Goal: Task Accomplishment & Management: Manage account settings

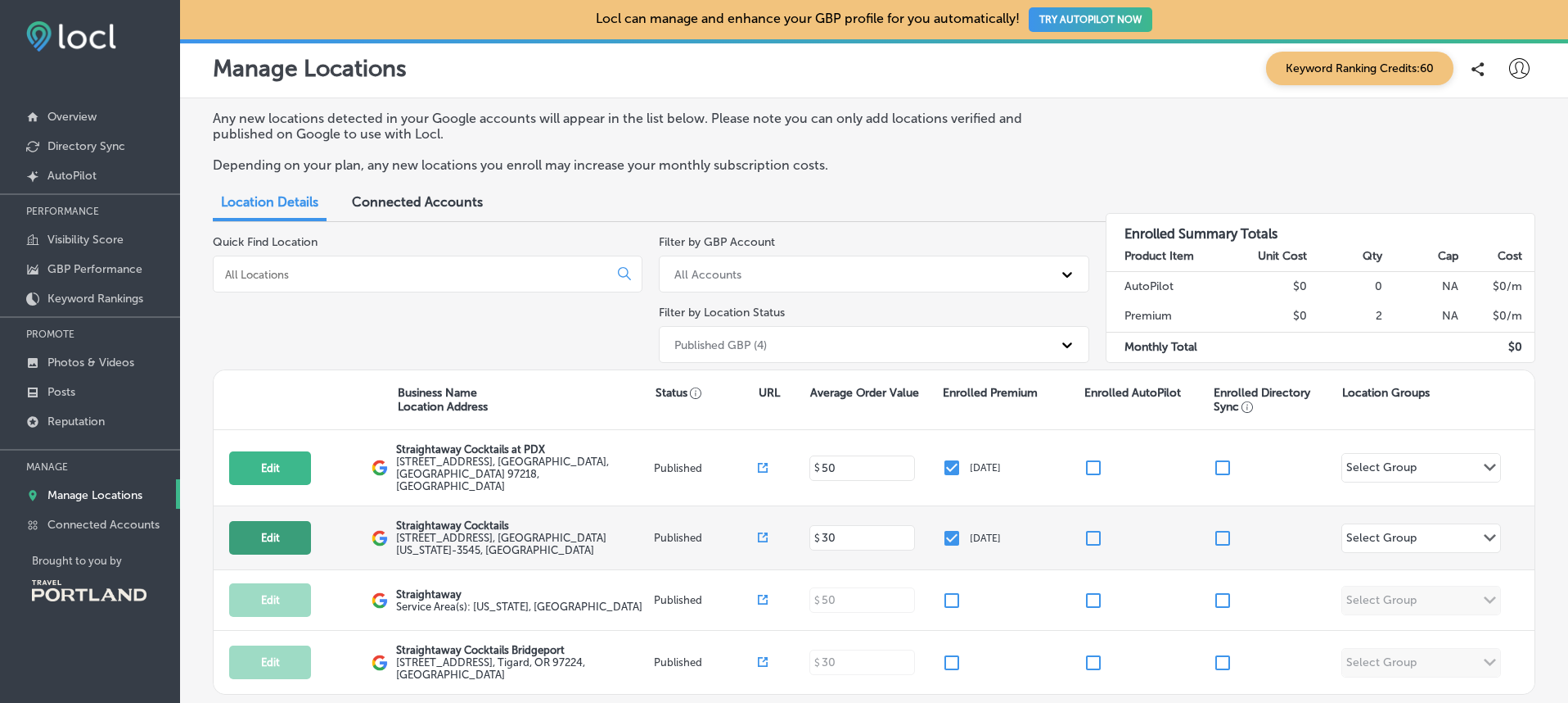
click at [269, 542] on button "Edit" at bounding box center [269, 537] width 82 height 34
select select "US"
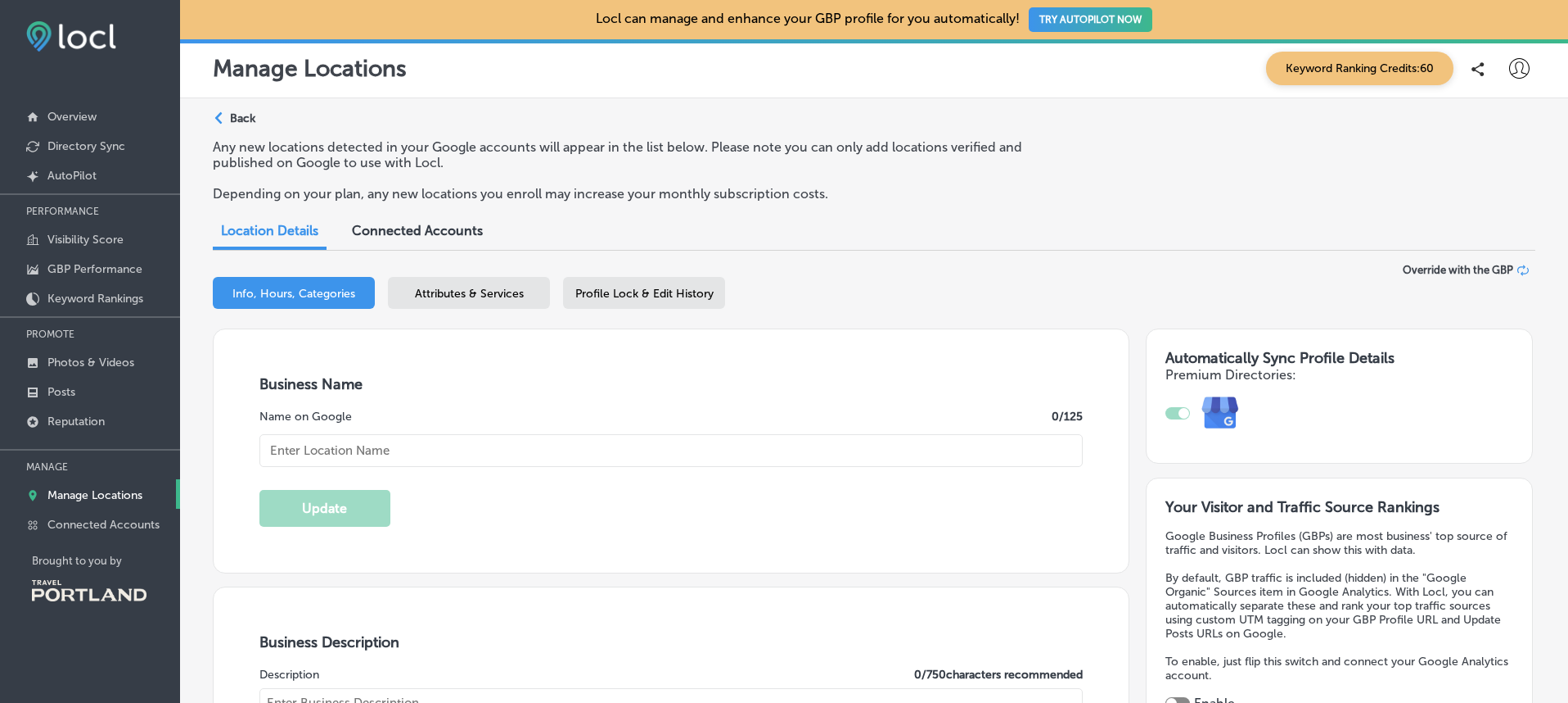
type input "[STREET_ADDRESS]"
type input "[GEOGRAPHIC_DATA]"
type input "97214-3545"
type input "US"
checkbox input "true"
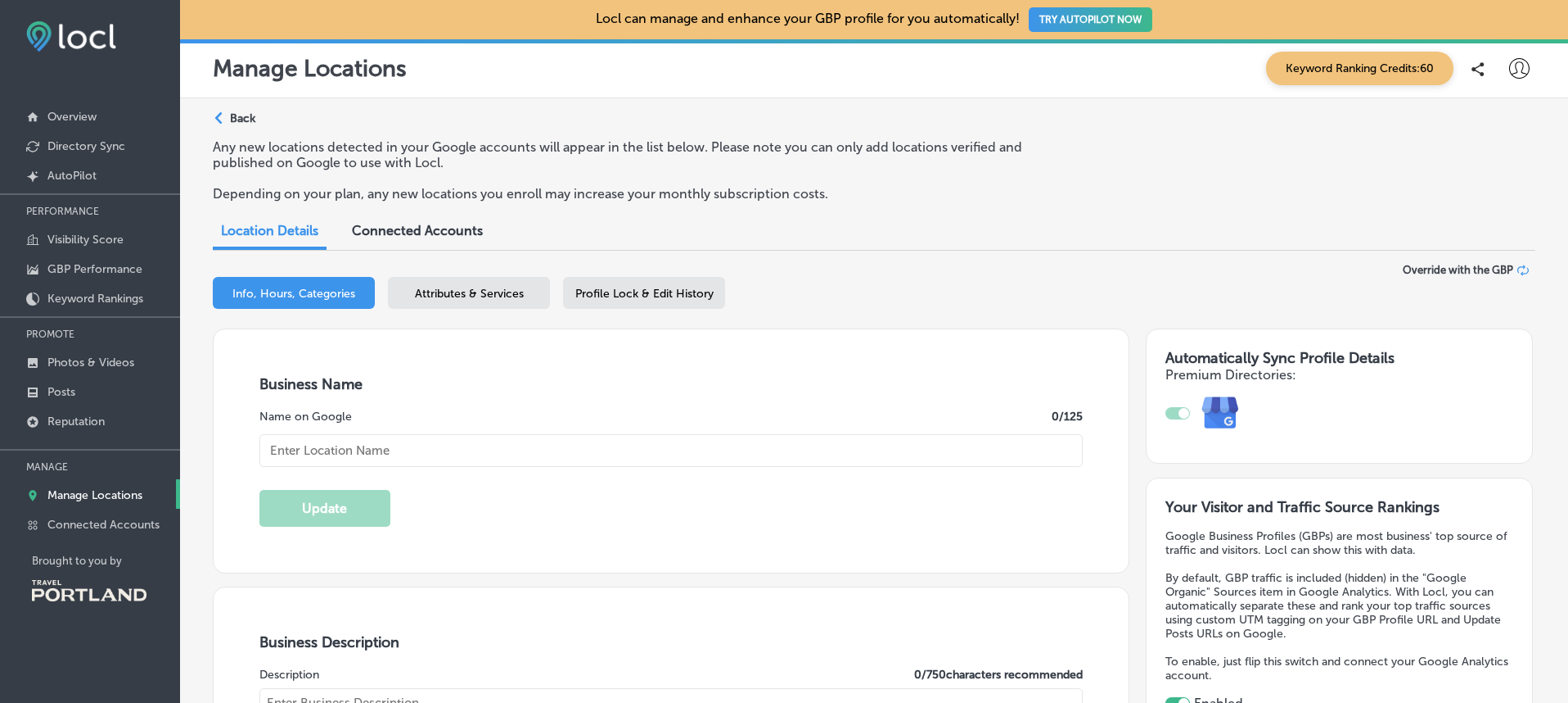
type textarea "Meticulously crafted cocktails, ready for any occasion. Our drinks pay respect …"
type input "[URL][DOMAIN_NAME]"
type input "[EMAIL_ADDRESS][DOMAIN_NAME]"
type input "[URL][DOMAIN_NAME]"
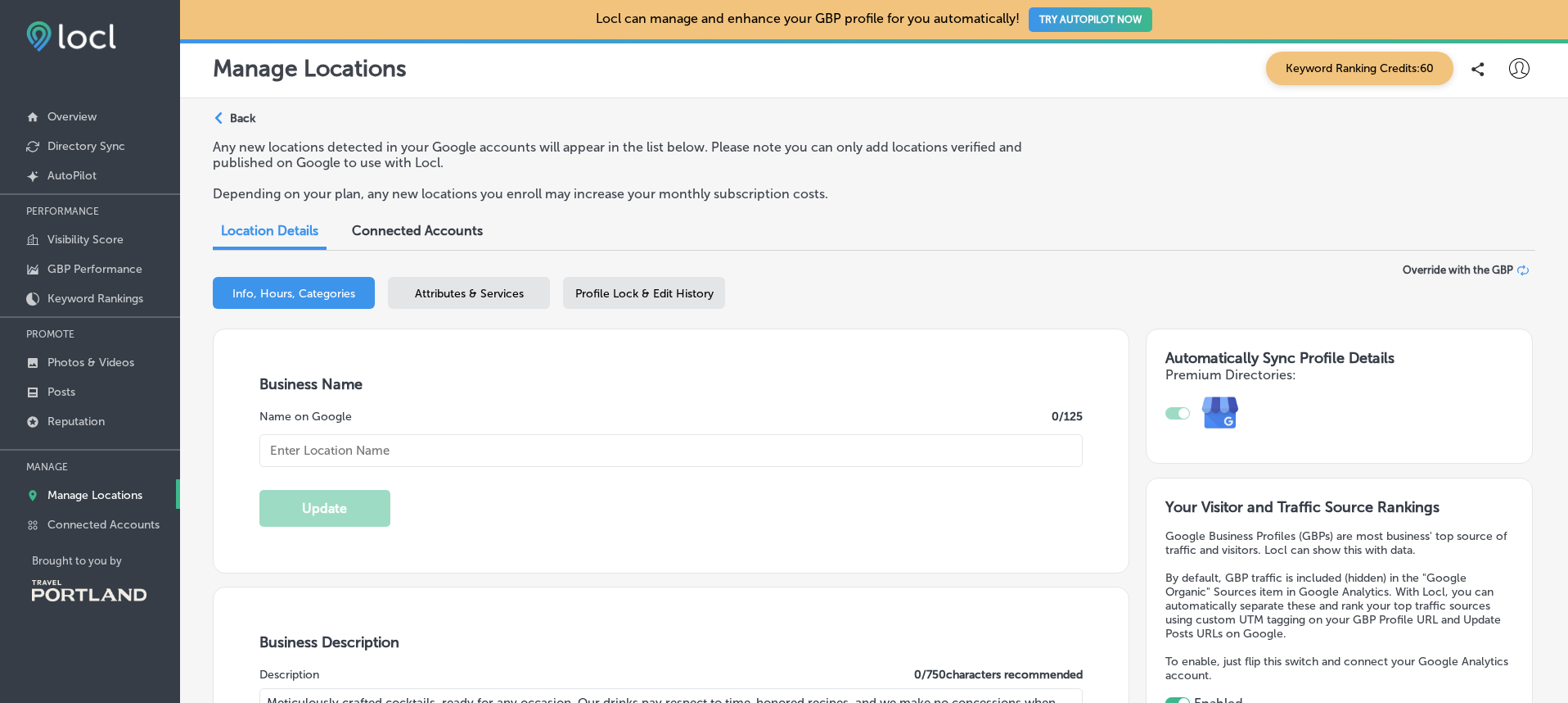
type input "[URL][DOMAIN_NAME]"
type input "[PHONE_NUMBER]"
type input "Straightaway Cocktails"
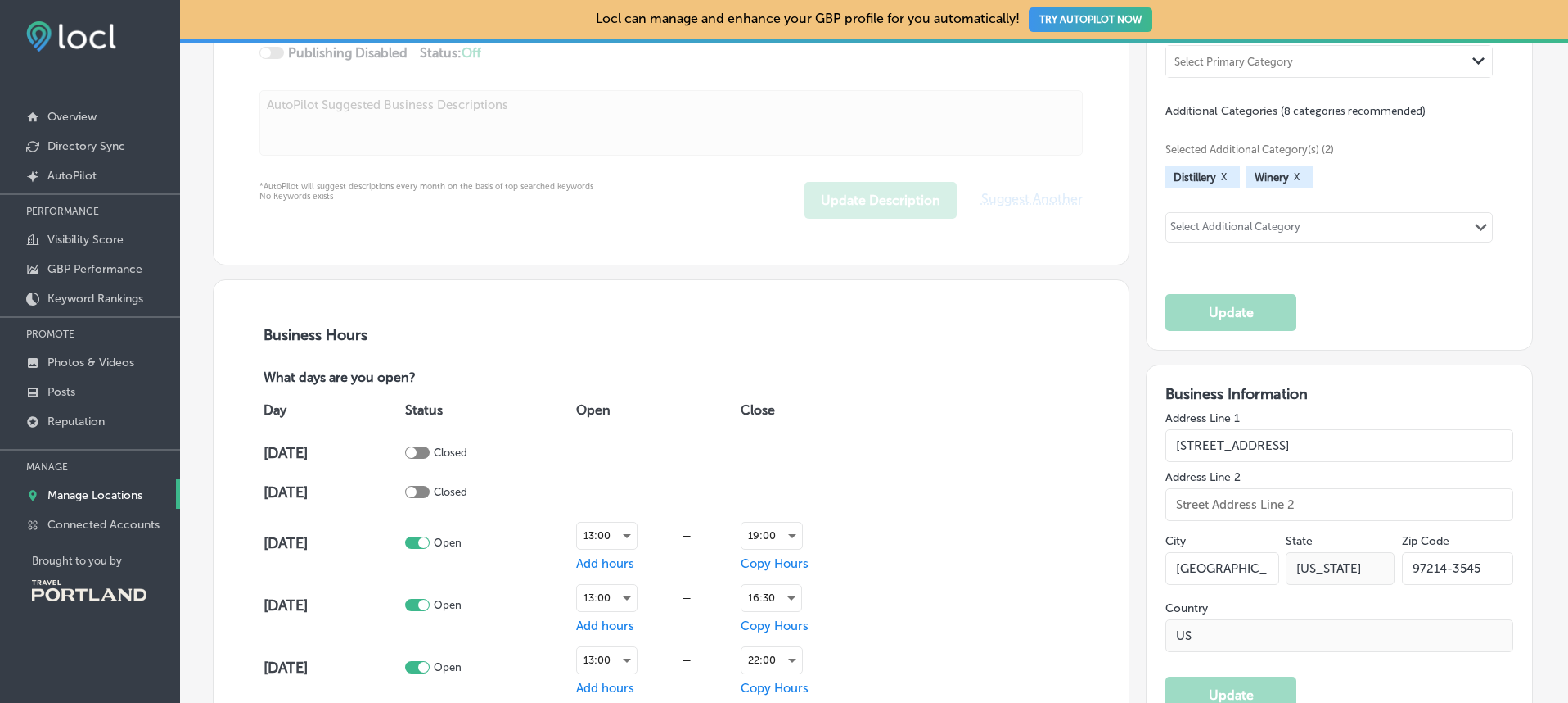
scroll to position [1071, 0]
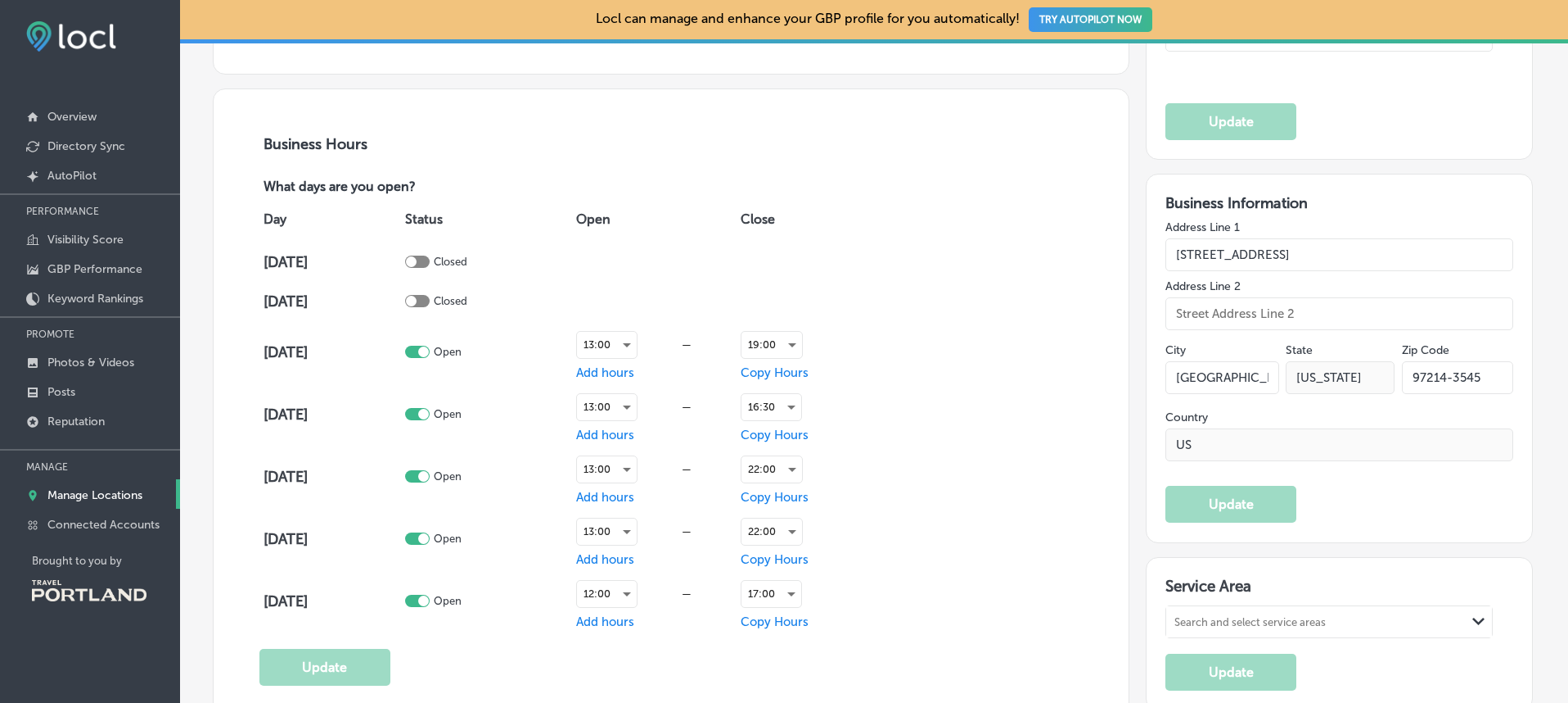
click at [430, 264] on div at bounding box center [417, 261] width 24 height 13
click at [593, 262] on span "Add hours" at bounding box center [605, 261] width 58 height 14
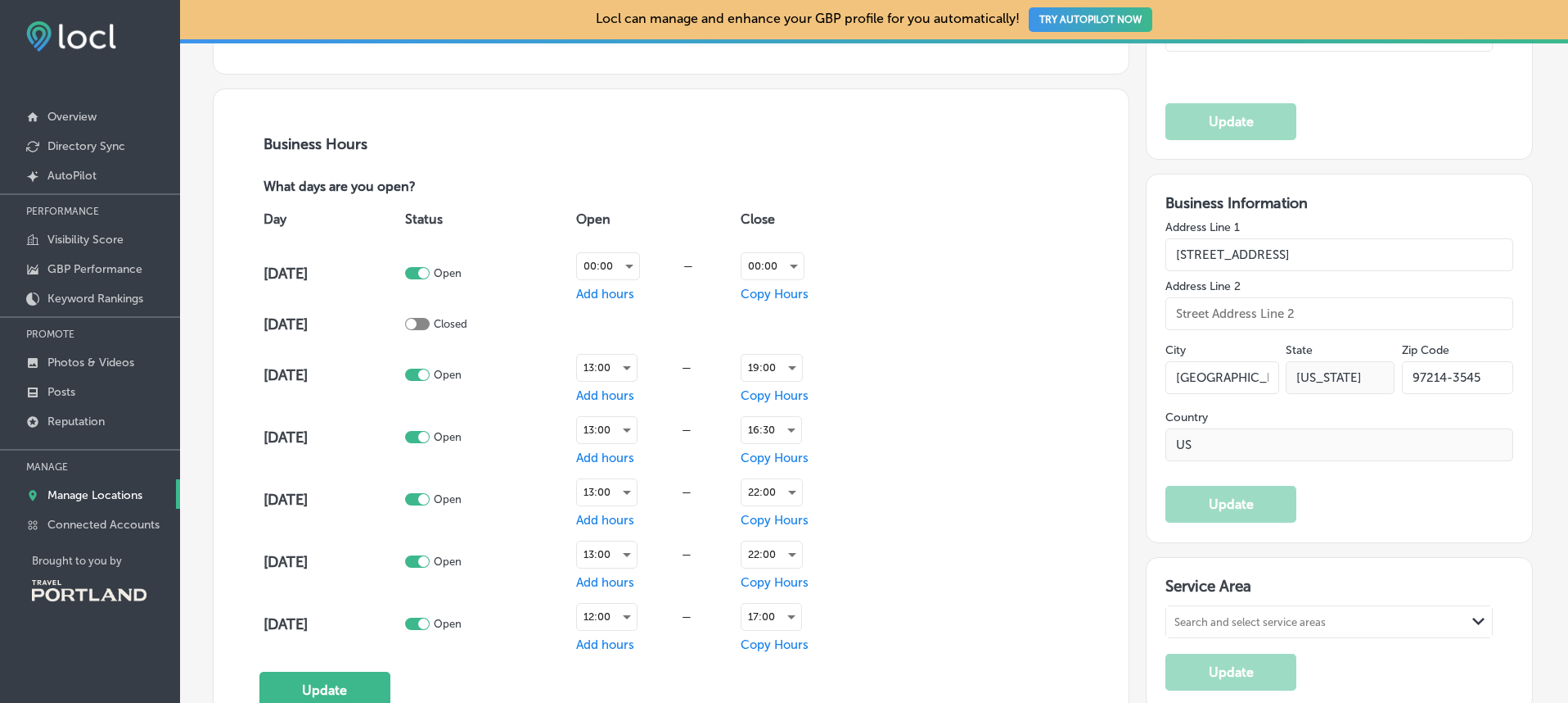
click at [430, 269] on div at bounding box center [417, 273] width 24 height 13
checkbox input "false"
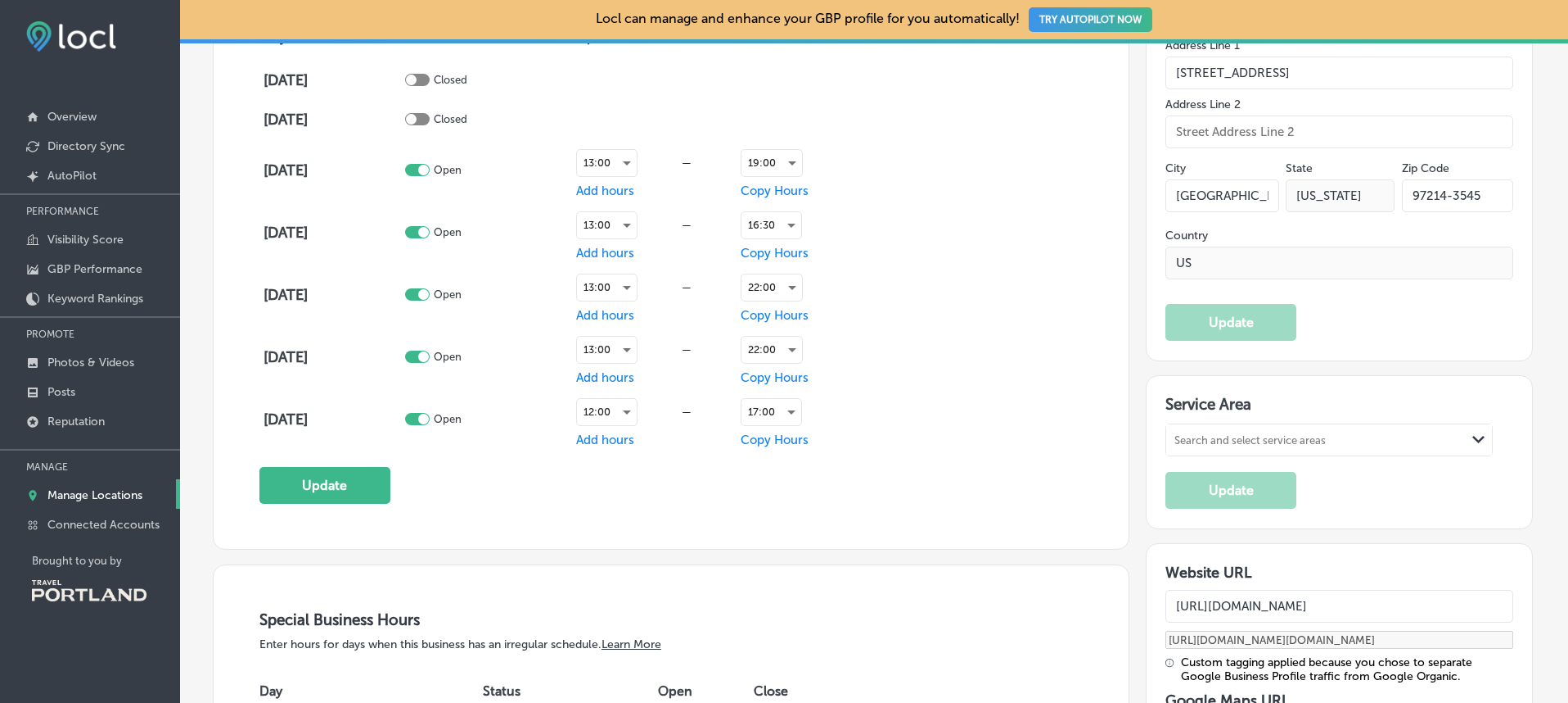
scroll to position [1252, 0]
click at [426, 169] on div at bounding box center [417, 171] width 24 height 13
checkbox input "false"
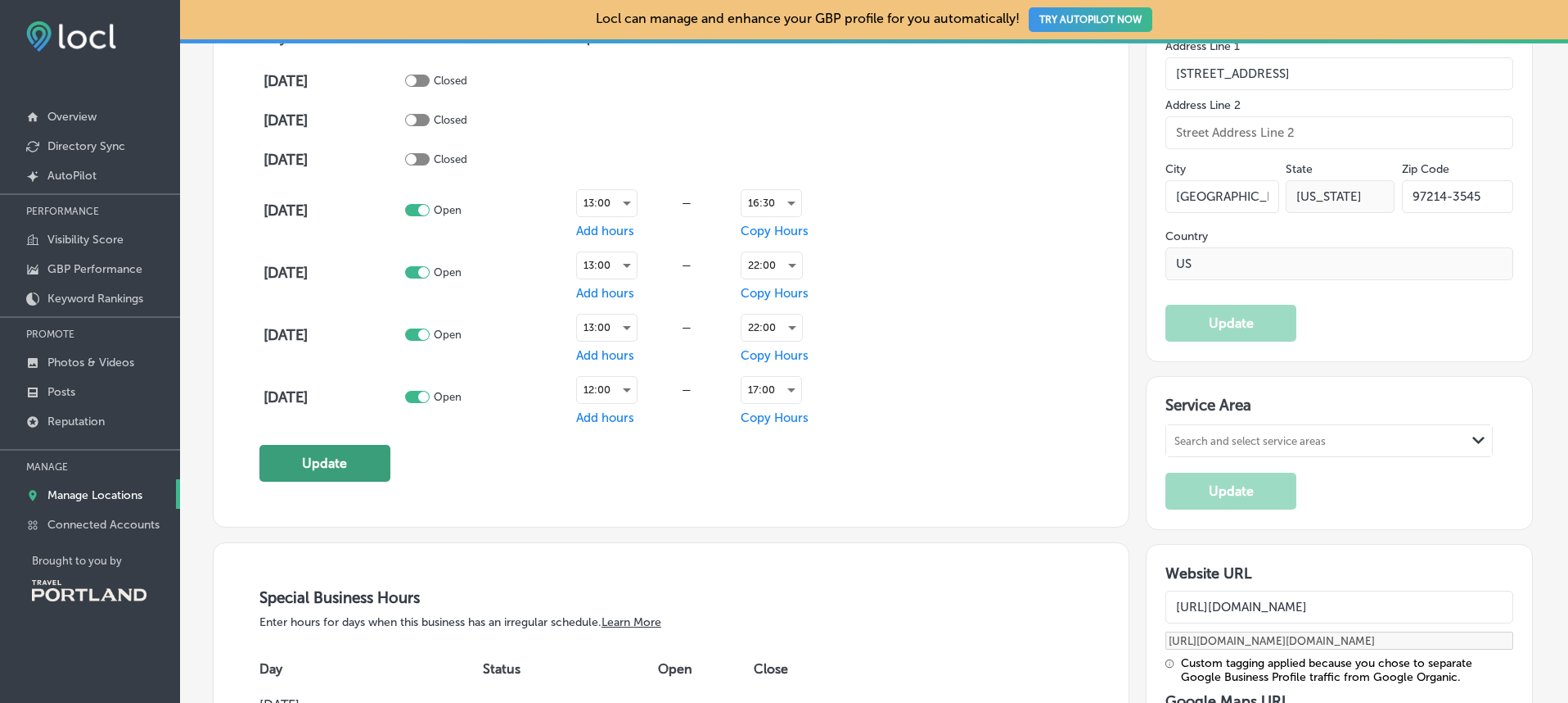
click at [292, 466] on button "Update" at bounding box center [324, 463] width 131 height 37
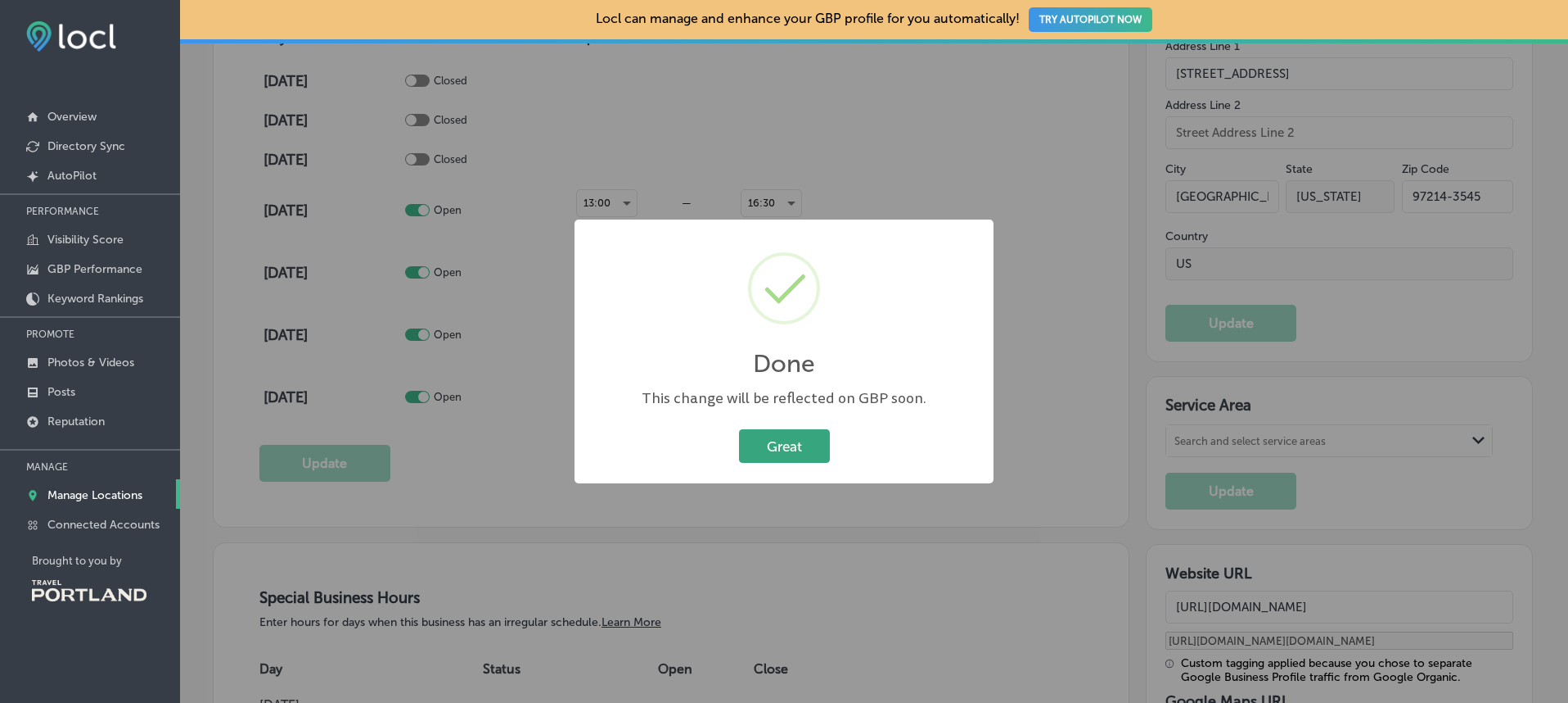
click at [782, 448] on button "Great" at bounding box center [784, 446] width 91 height 34
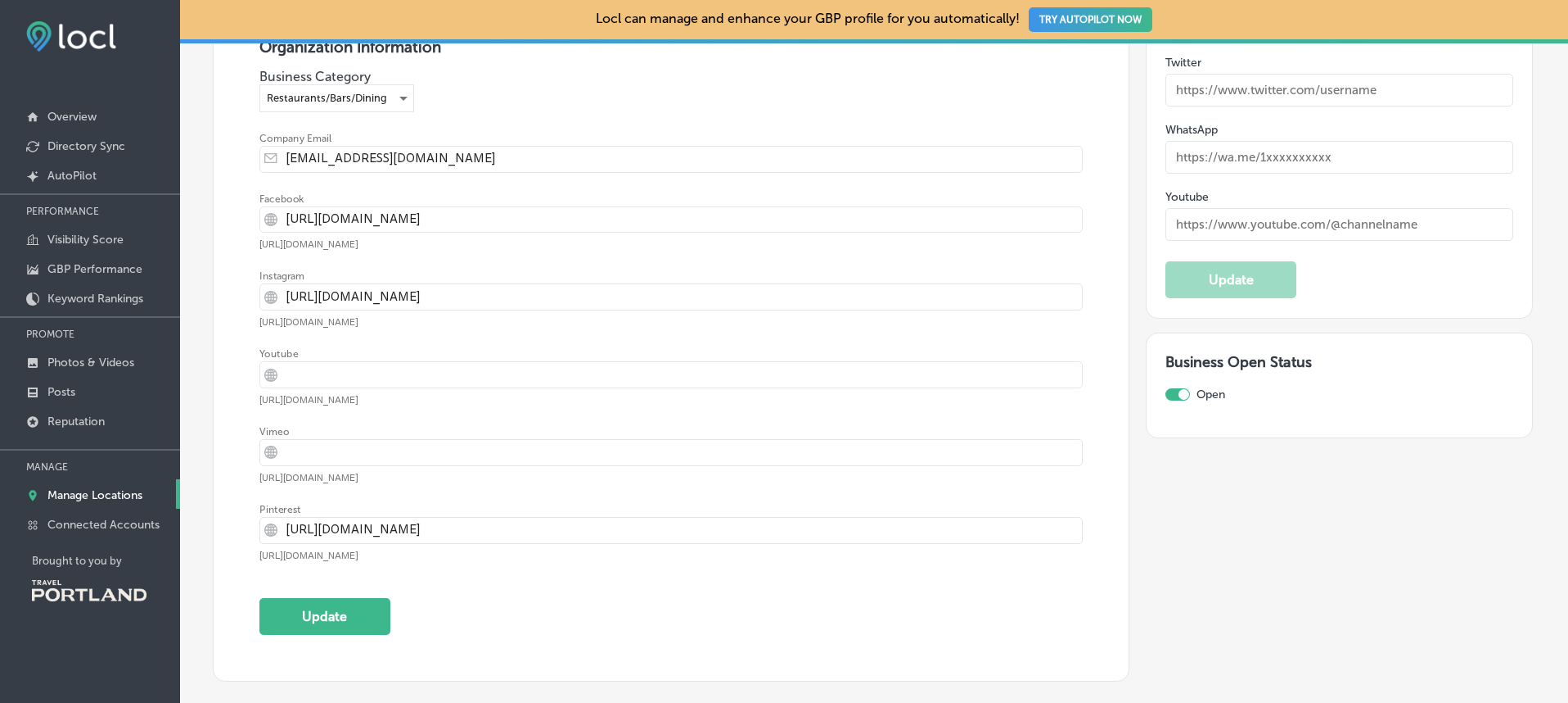
scroll to position [3131, 0]
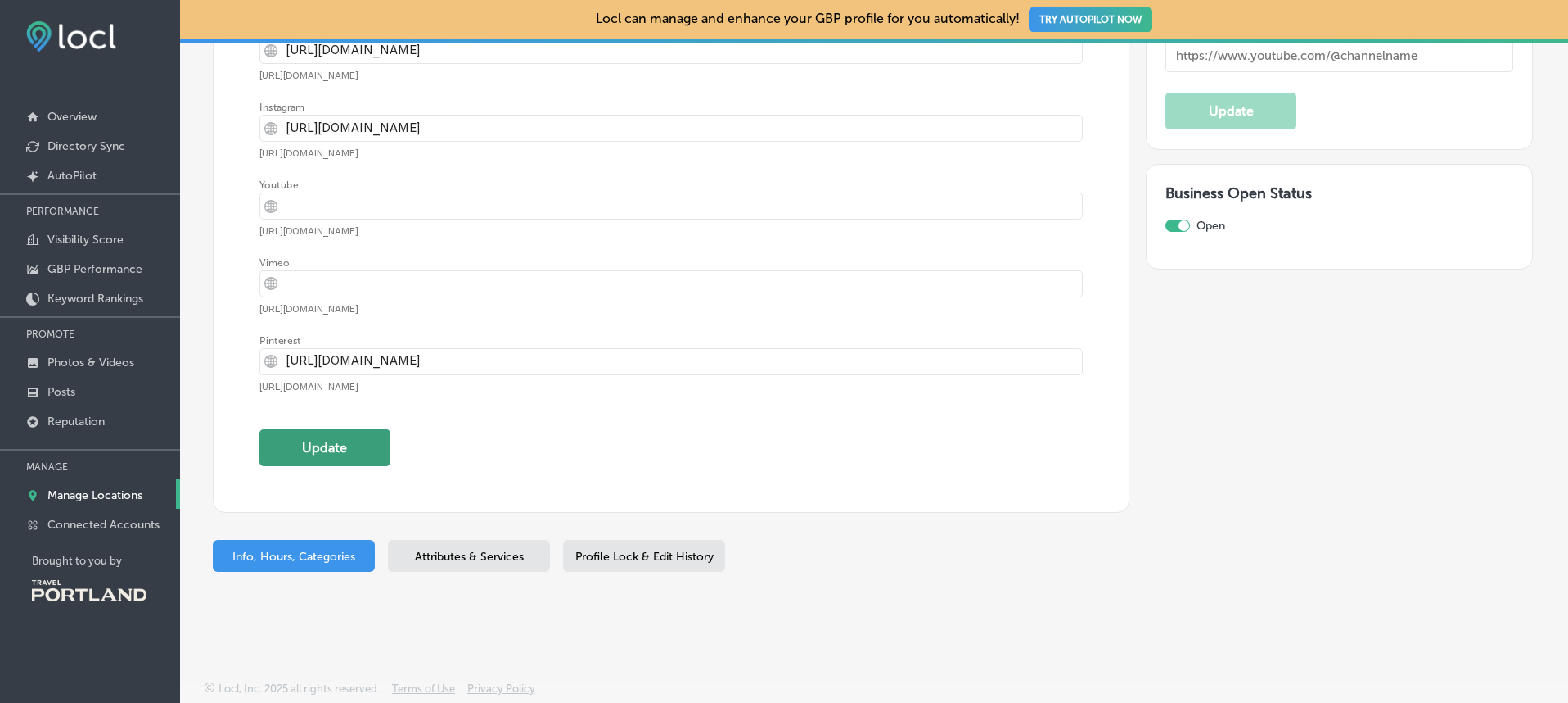
click at [322, 451] on button "Update" at bounding box center [324, 448] width 131 height 37
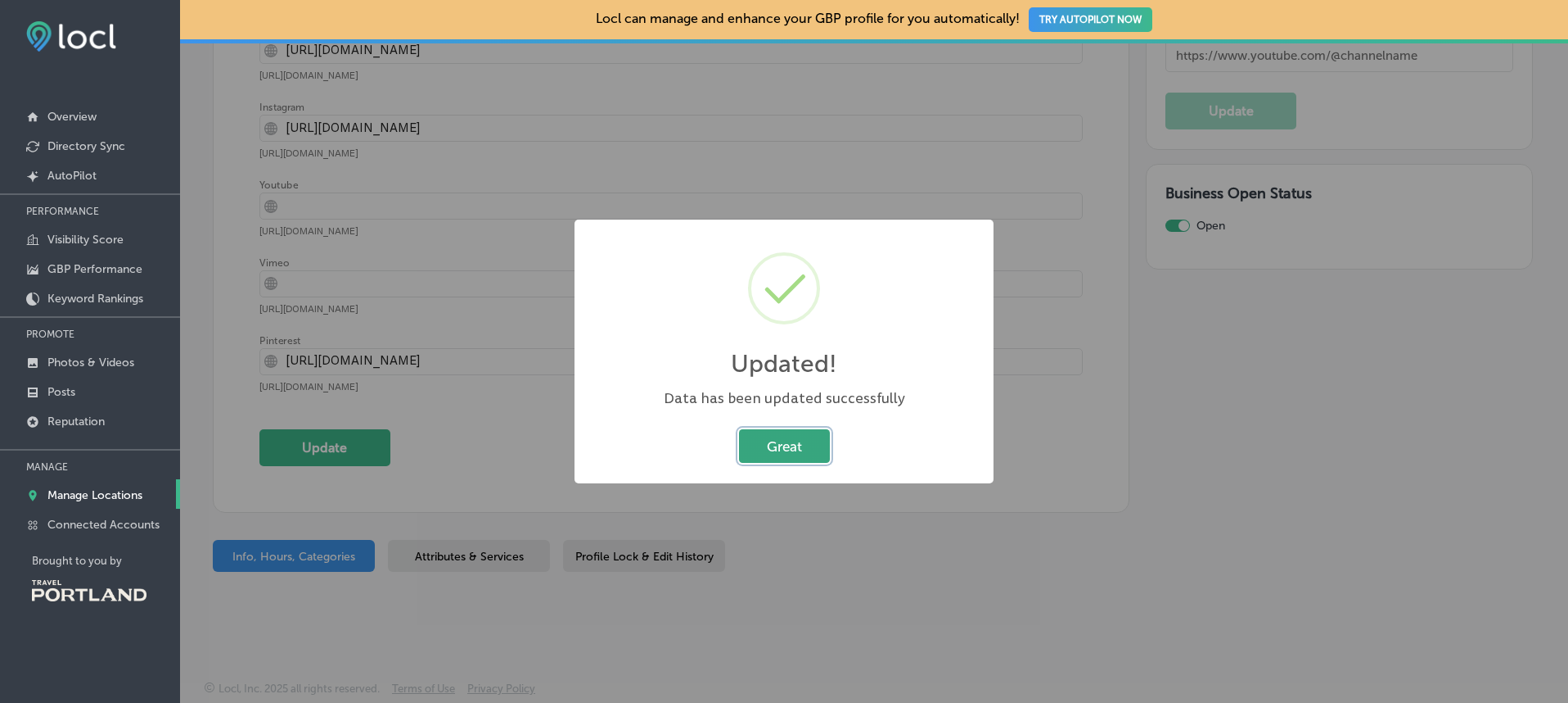
click at [786, 444] on button "Great" at bounding box center [784, 446] width 91 height 34
